Goal: Find specific page/section

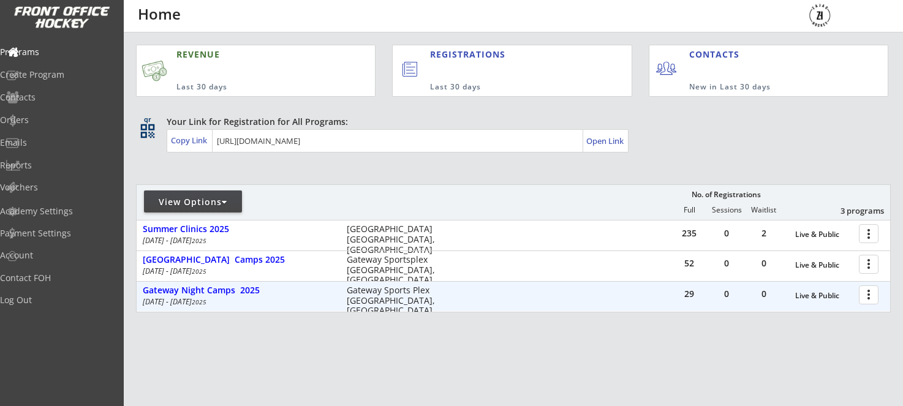
click at [870, 298] on div at bounding box center [870, 294] width 21 height 21
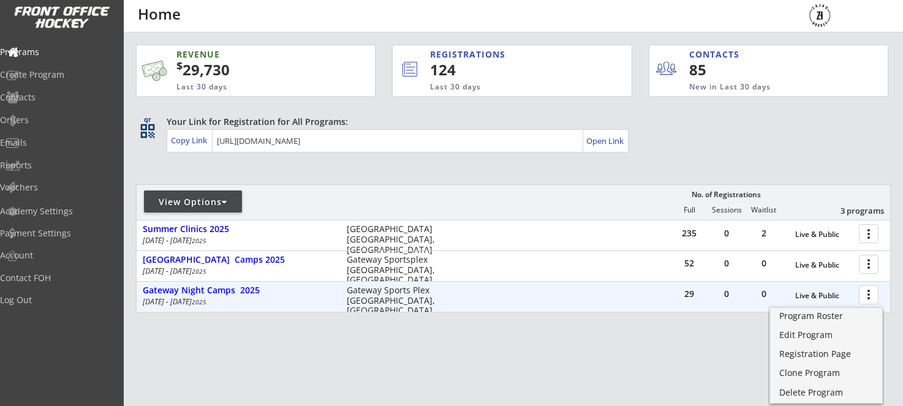
click at [864, 296] on div at bounding box center [870, 294] width 21 height 21
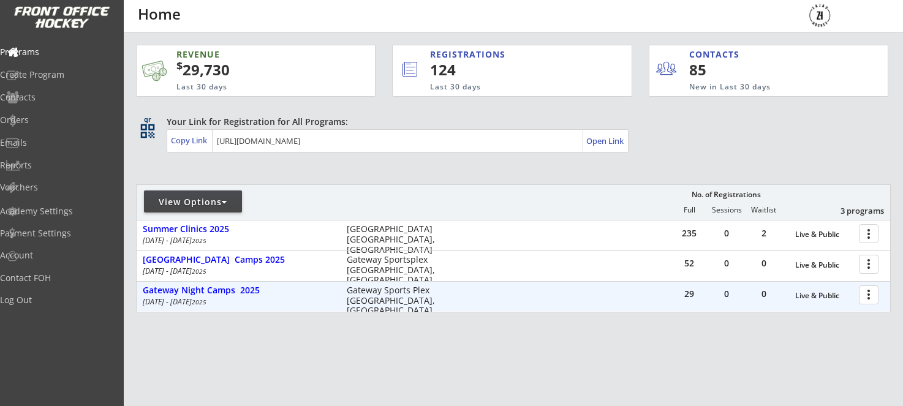
click at [862, 298] on div at bounding box center [870, 294] width 21 height 21
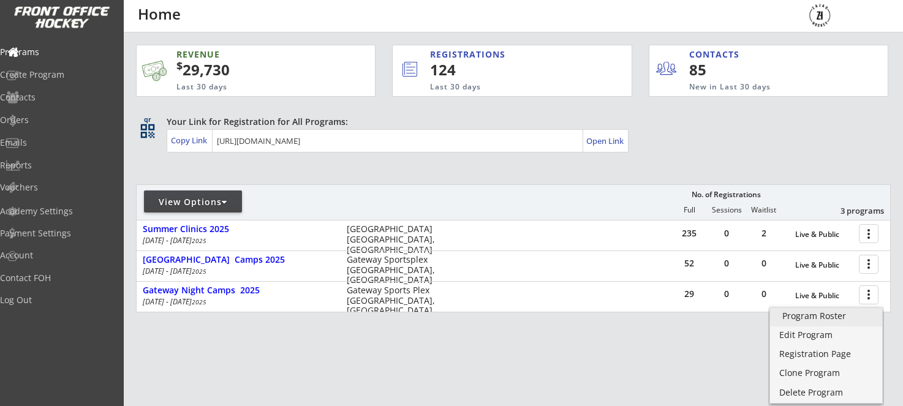
click at [800, 315] on div "Program Roster" at bounding box center [826, 316] width 88 height 9
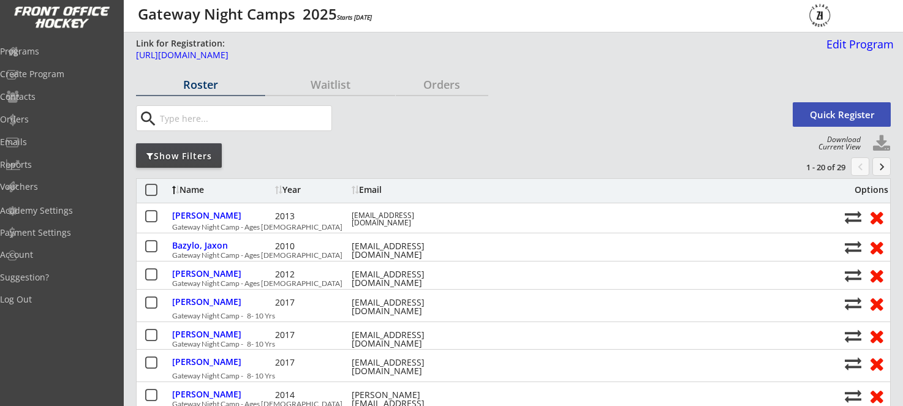
click at [193, 158] on div "Show Filters" at bounding box center [179, 156] width 86 height 12
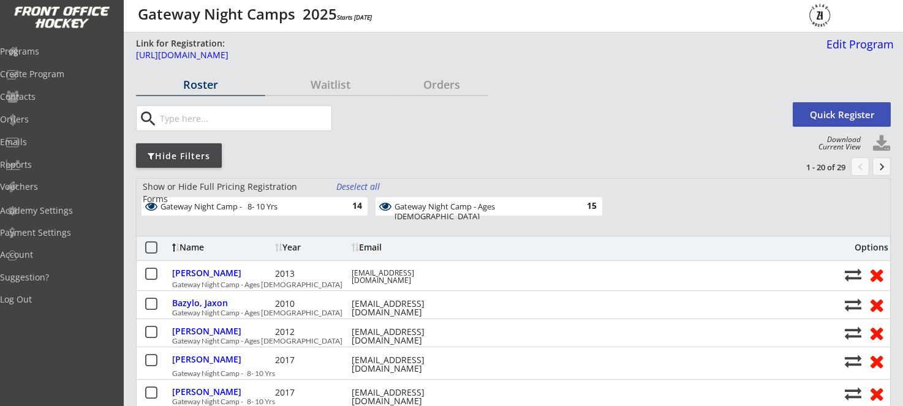
scroll to position [0, 1]
click at [519, 202] on div "Gateway Night Camp - Ages 11-15" at bounding box center [481, 211] width 174 height 19
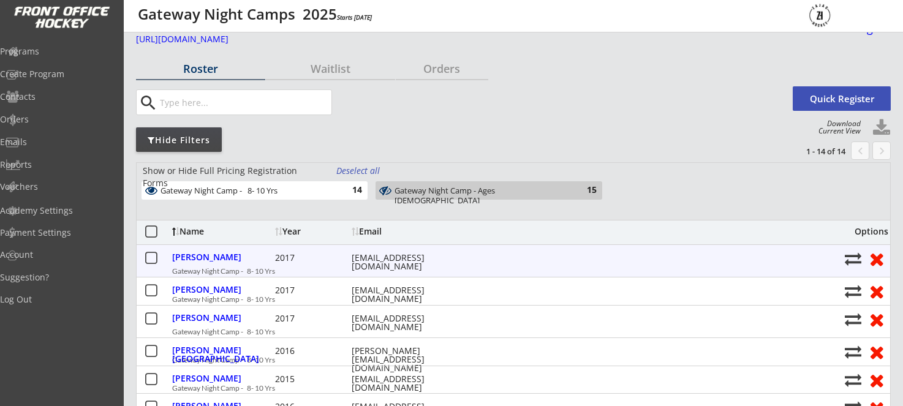
scroll to position [20, 0]
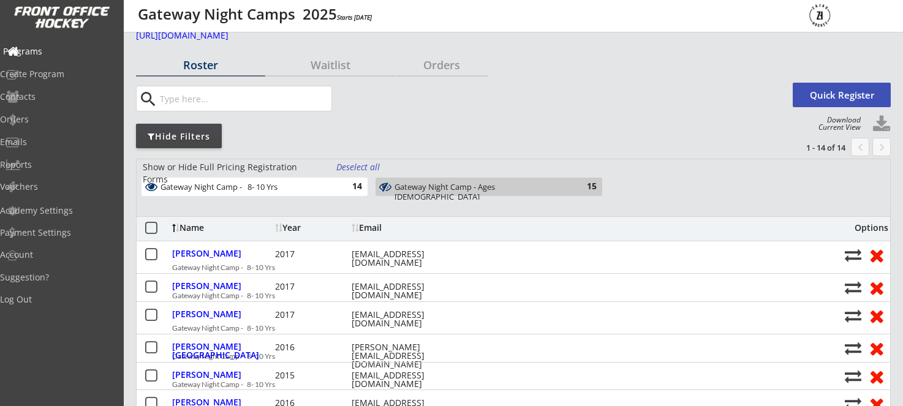
drag, startPoint x: 61, startPoint y: 50, endPoint x: 228, endPoint y: 53, distance: 167.3
click at [69, 47] on div "Programs" at bounding box center [58, 51] width 110 height 9
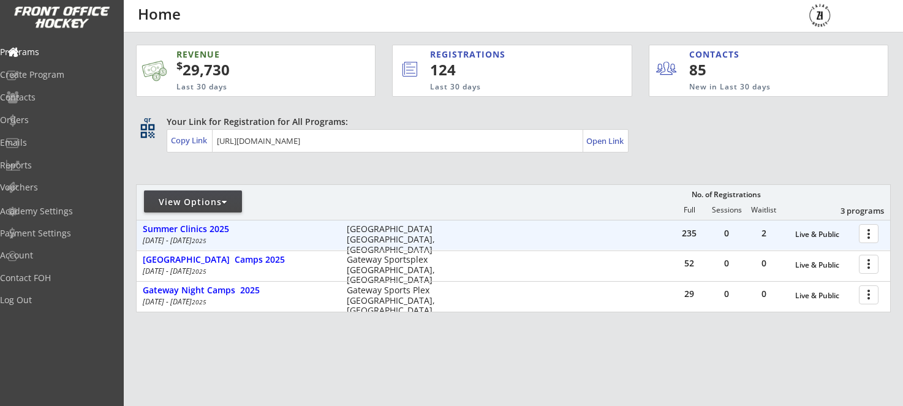
click at [869, 233] on div at bounding box center [870, 232] width 21 height 21
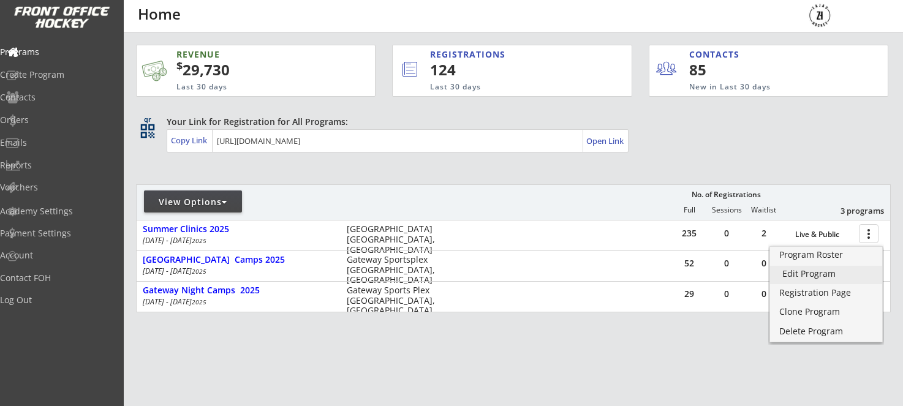
click at [815, 278] on div "Edit Program" at bounding box center [826, 274] width 88 height 9
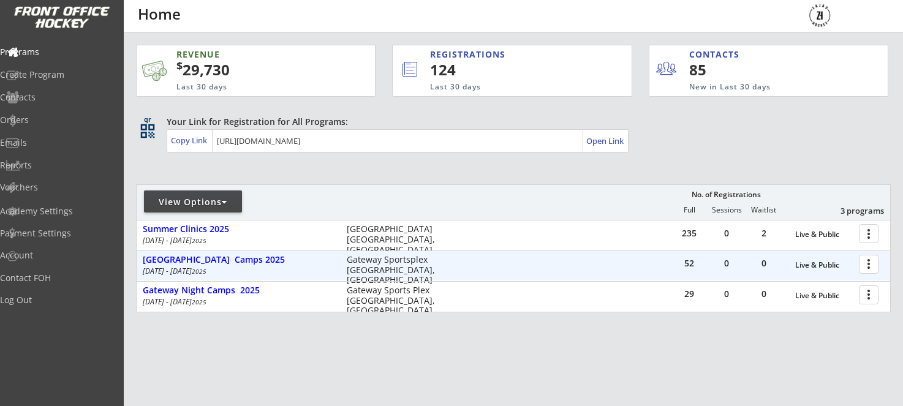
click at [865, 263] on div at bounding box center [870, 263] width 21 height 21
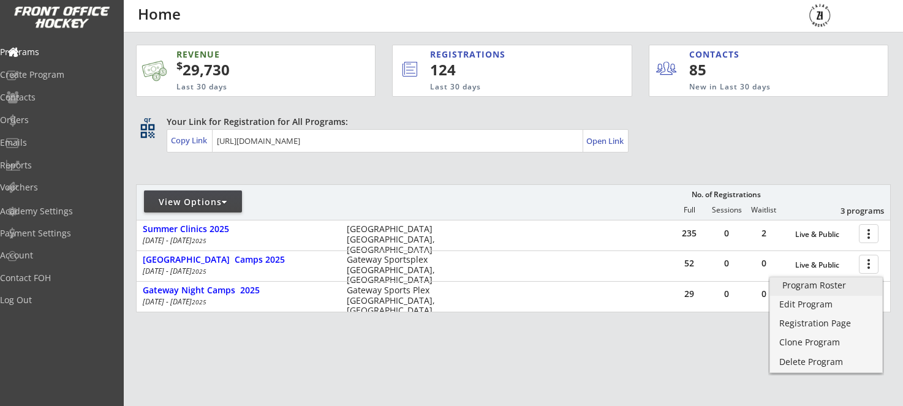
click at [807, 288] on div "Program Roster" at bounding box center [826, 285] width 88 height 9
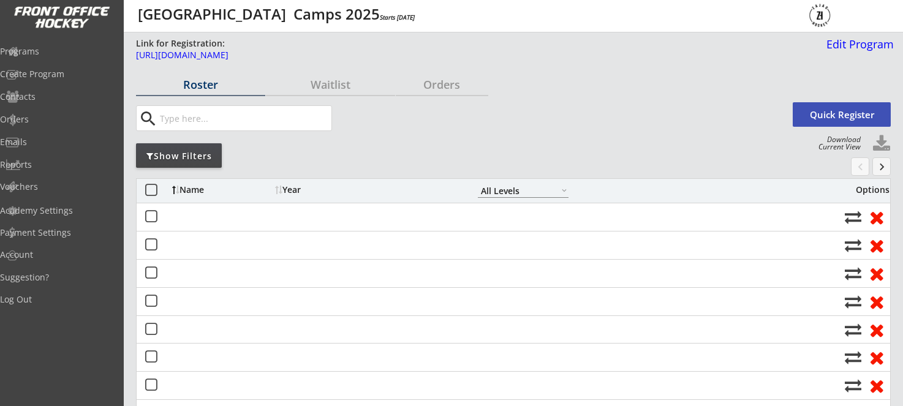
select select ""All Levels""
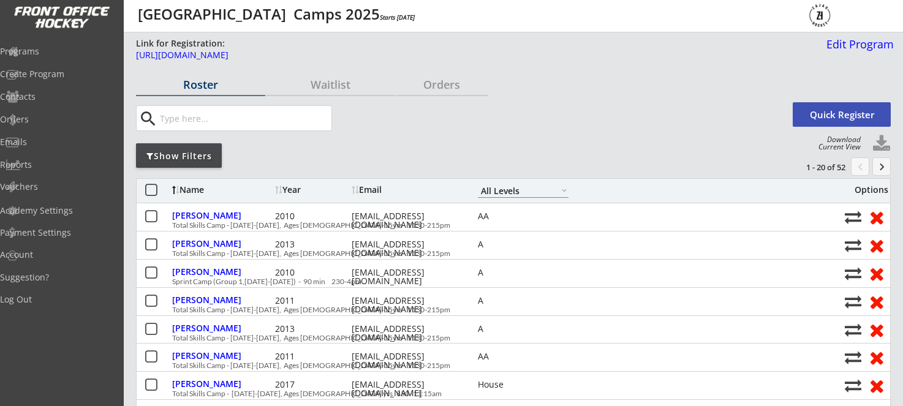
click at [184, 157] on div "Show Filters" at bounding box center [179, 156] width 86 height 12
